Goal: Information Seeking & Learning: Learn about a topic

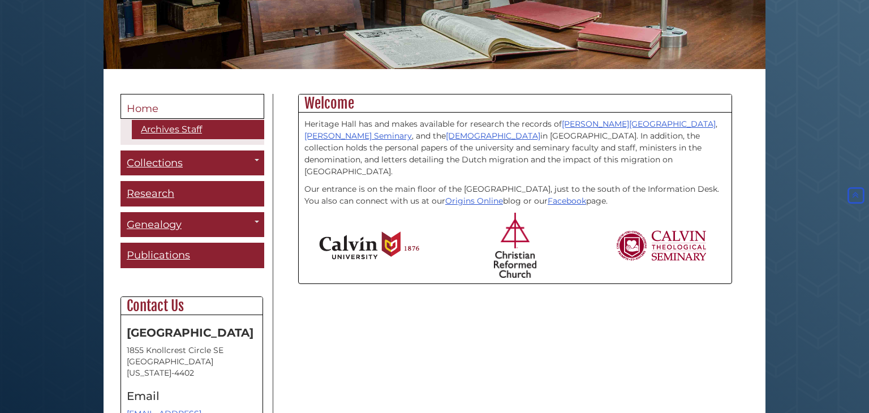
scroll to position [220, 0]
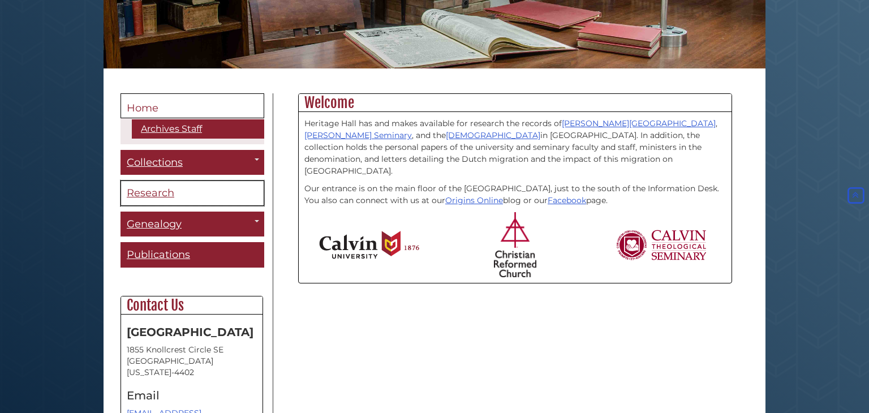
click at [148, 195] on span "Research" at bounding box center [151, 193] width 48 height 12
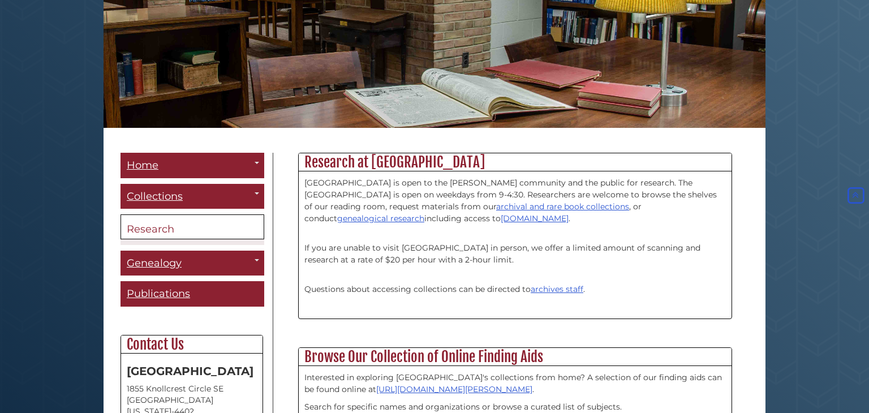
scroll to position [161, 0]
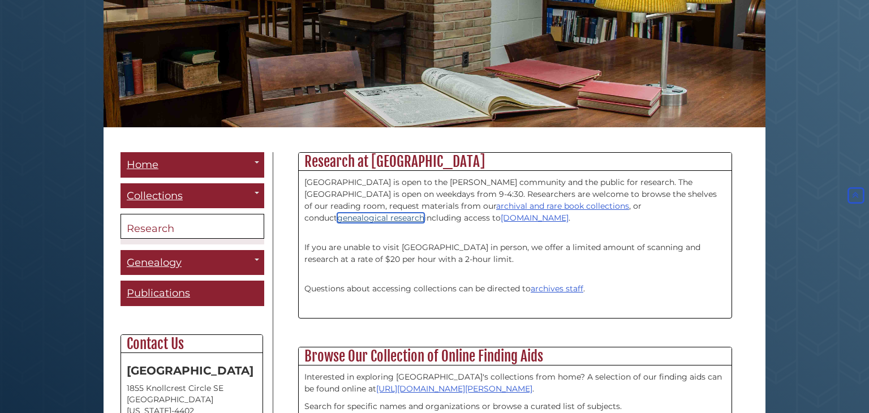
click at [424, 213] on link "genealogical research" at bounding box center [380, 218] width 87 height 10
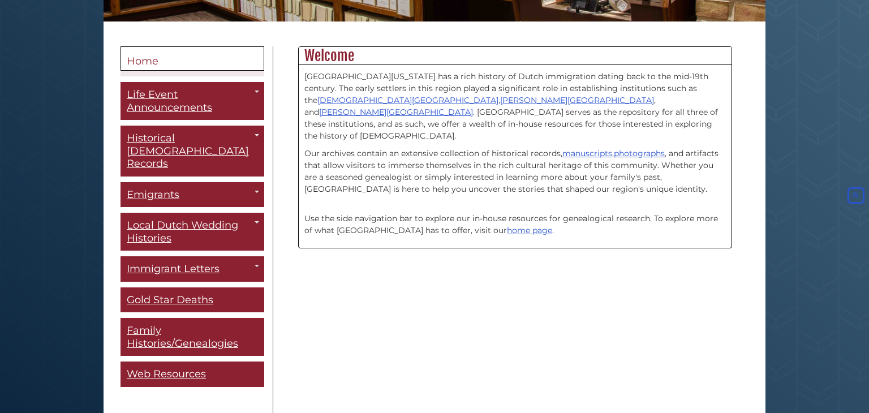
scroll to position [269, 0]
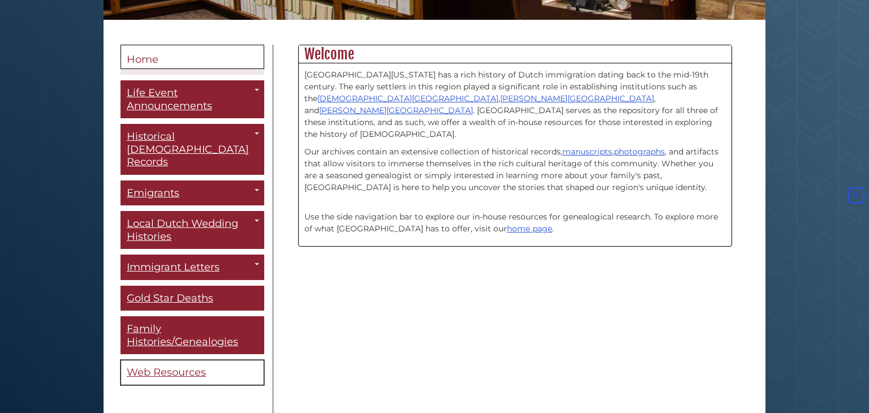
click at [159, 366] on span "Web Resources" at bounding box center [166, 372] width 79 height 12
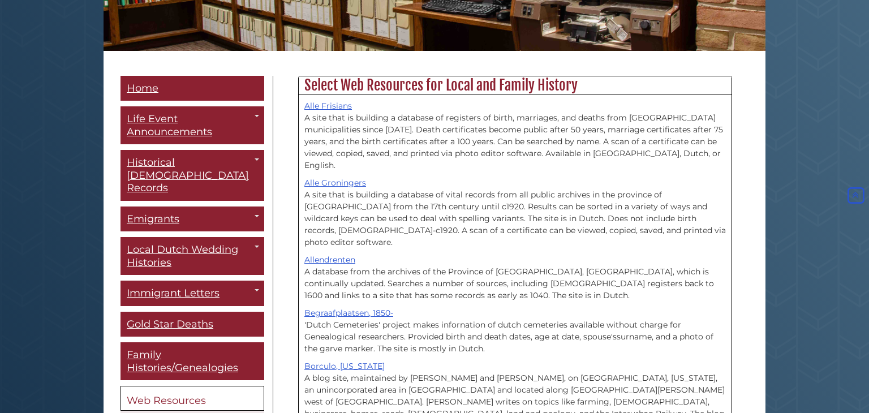
scroll to position [243, 0]
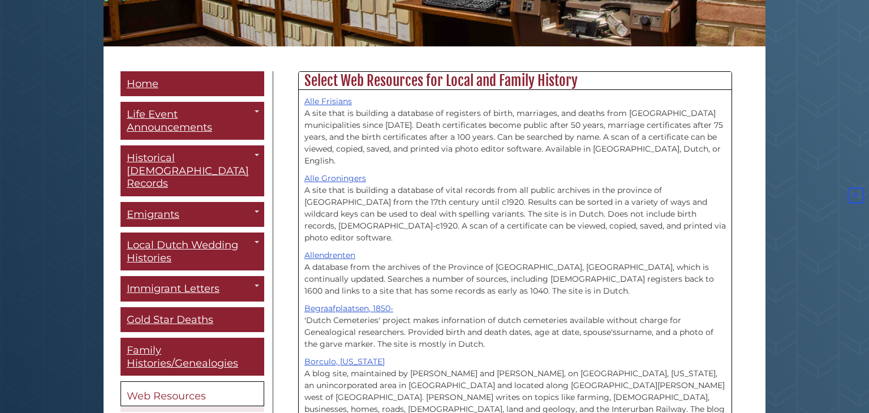
drag, startPoint x: 865, startPoint y: 91, endPoint x: 857, endPoint y: 169, distance: 78.5
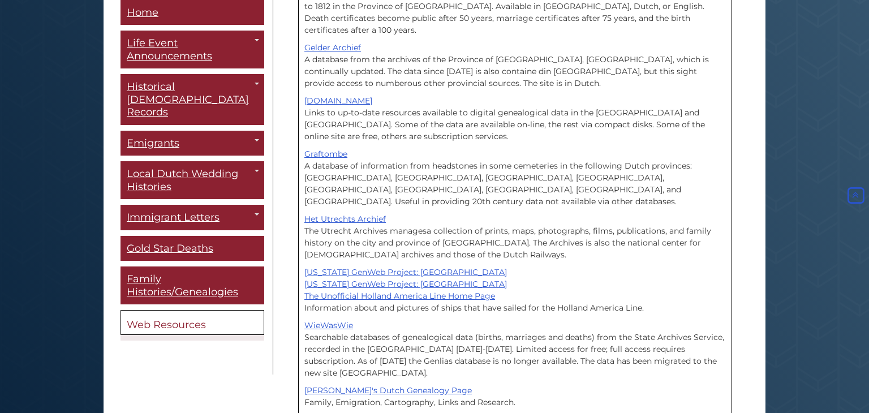
scroll to position [939, 0]
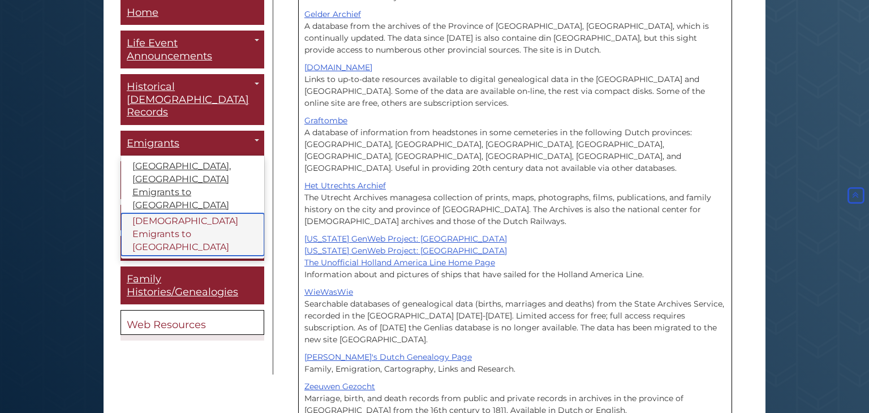
click at [213, 214] on link "[DEMOGRAPHIC_DATA] Emigrants to [GEOGRAPHIC_DATA]" at bounding box center [192, 235] width 143 height 42
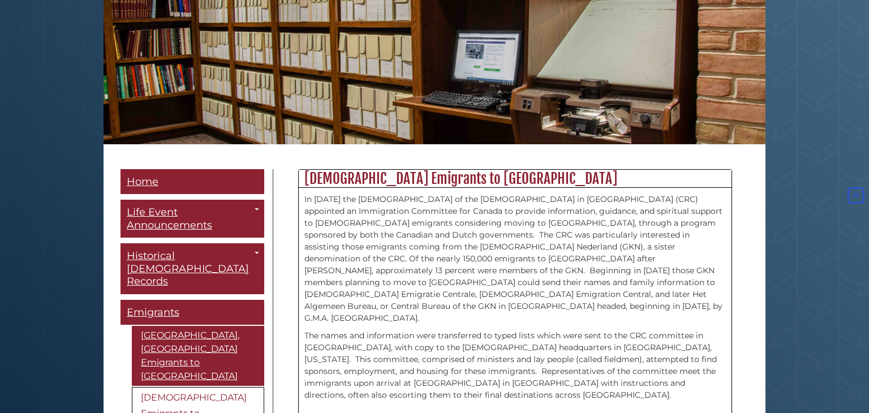
scroll to position [144, 0]
